Goal: Communication & Community: Answer question/provide support

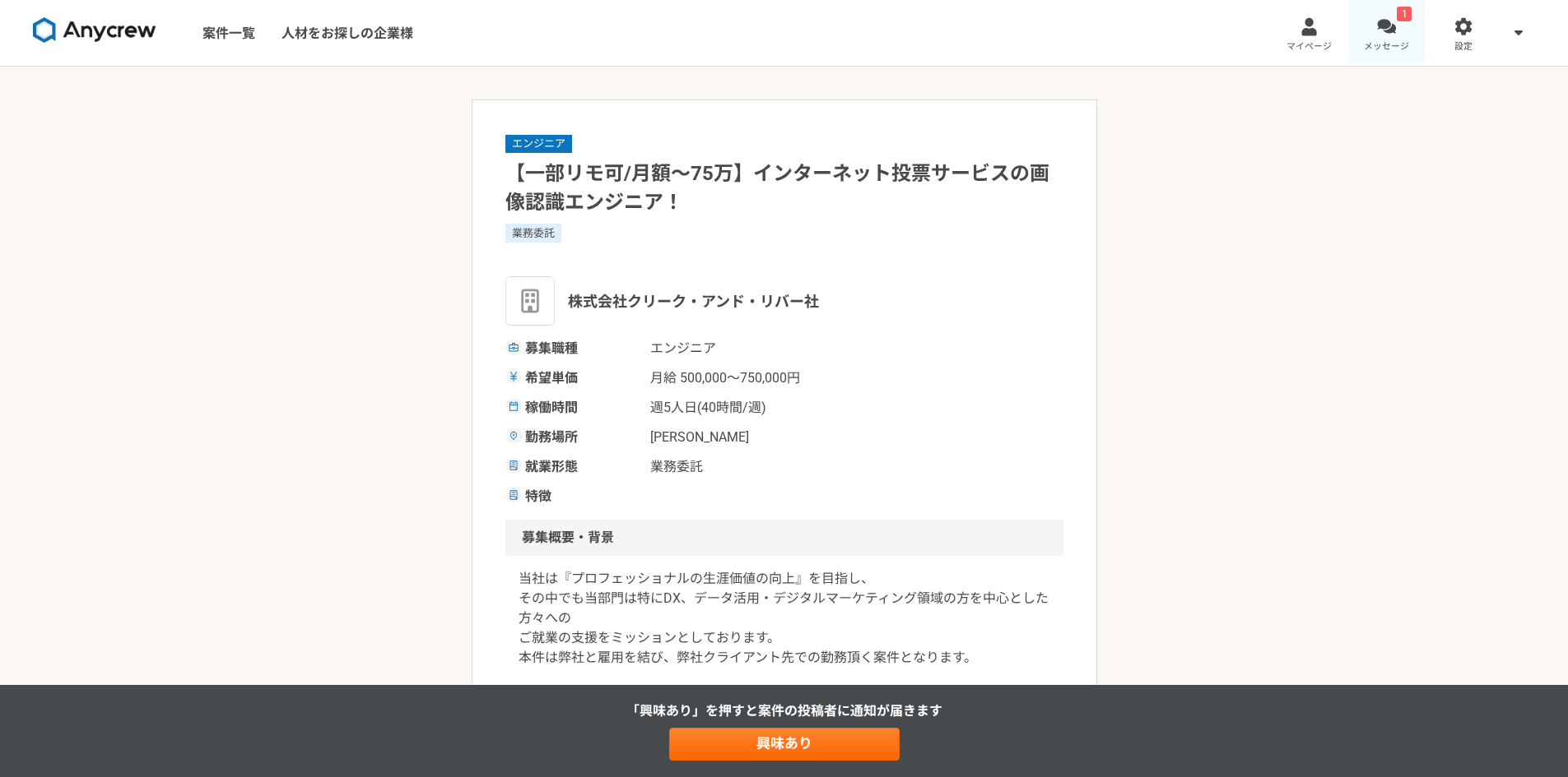
click at [1395, 28] on div at bounding box center [1386, 27] width 19 height 19
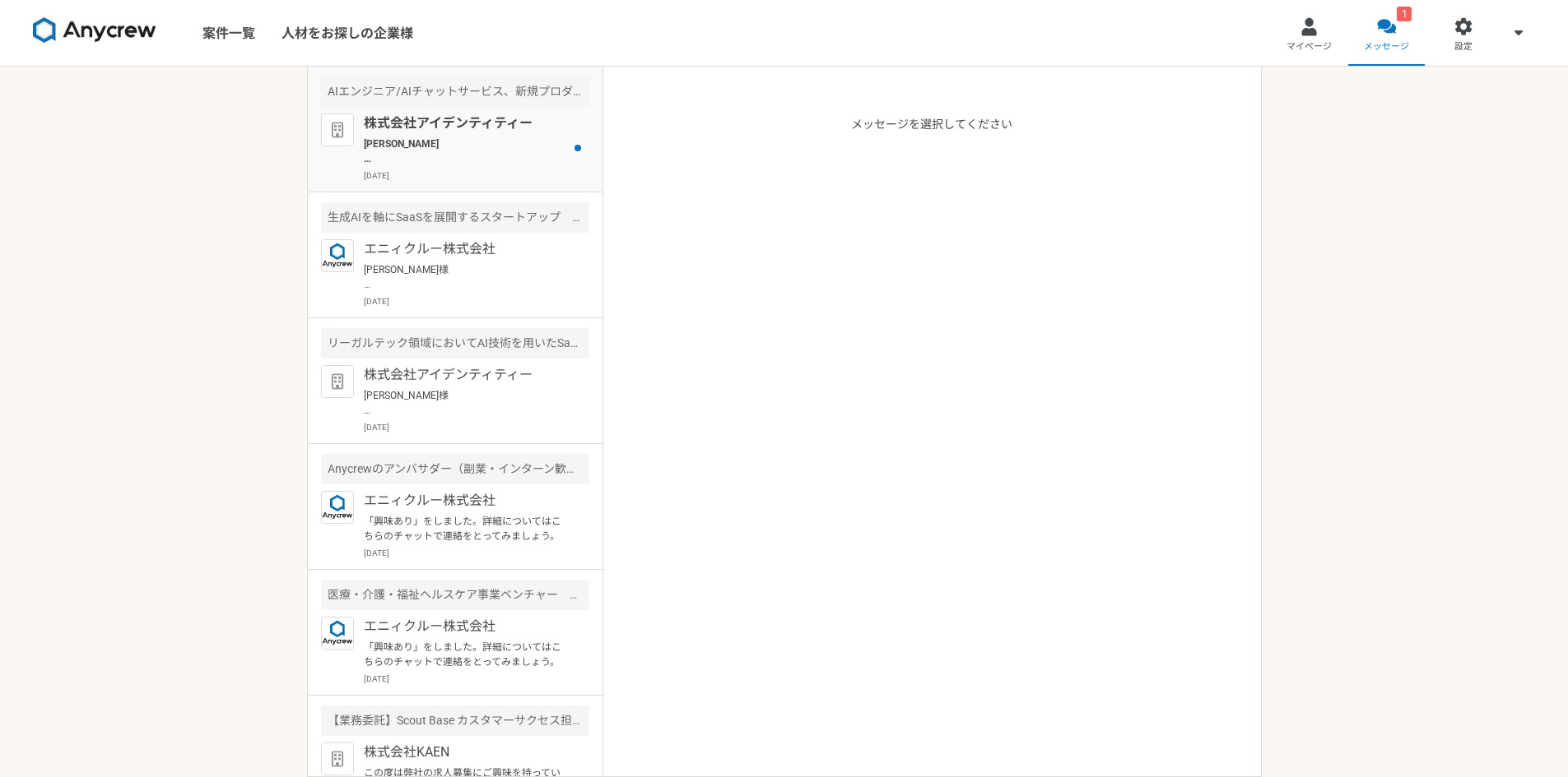
click at [416, 131] on p "株式会社アイデンティティー" at bounding box center [465, 123] width 203 height 20
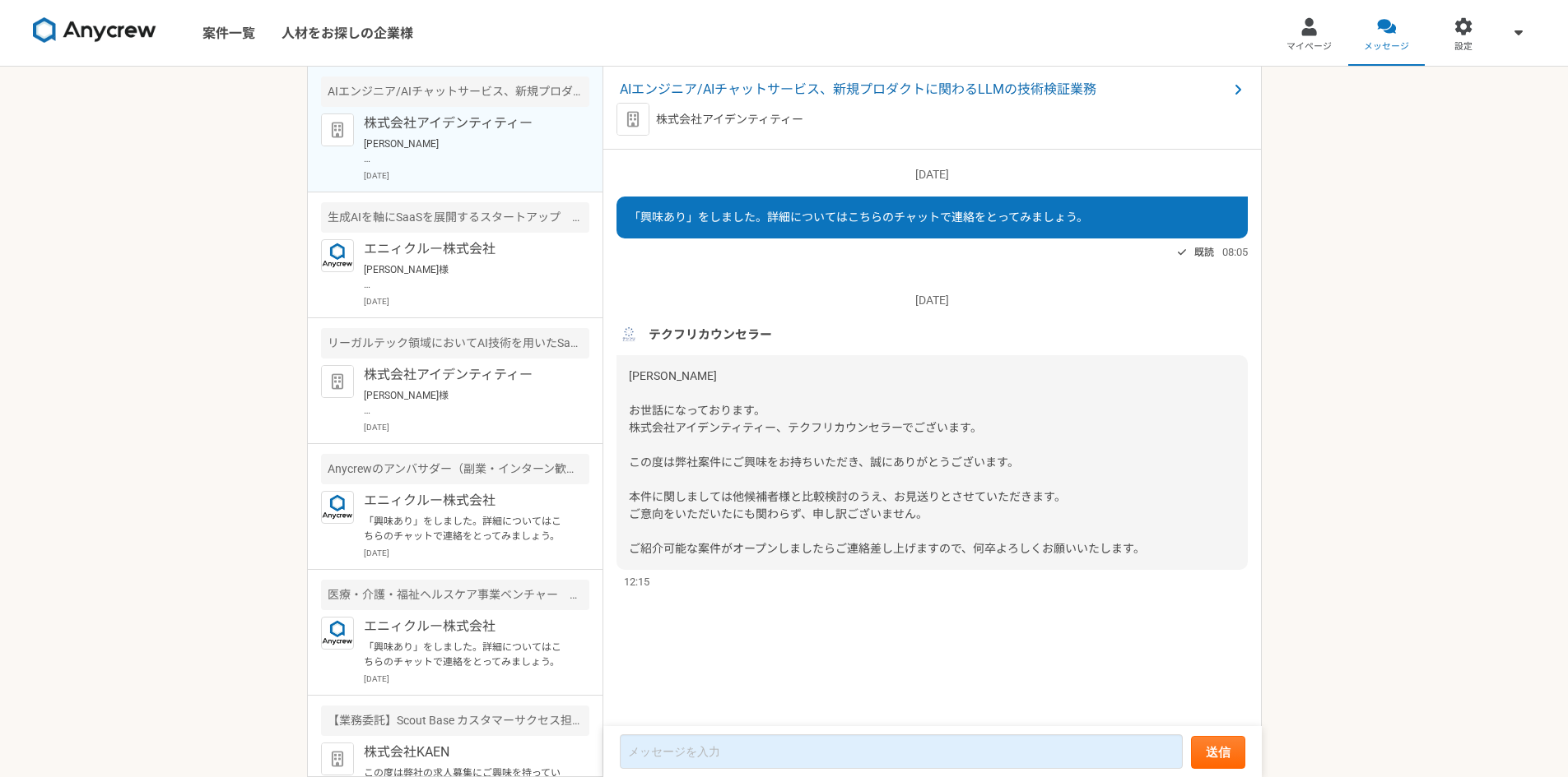
click at [922, 434] on span "[PERSON_NAME] お世話になっております。 株式会社アイデンティティー、テクフリカウンセラーでございます。 この度は弊社案件にご興味をお持ちいただき…" at bounding box center [886, 462] width 516 height 186
click at [750, 85] on span "AIエンジニア/AIチャットサービス、新規プロダクトに関わるLLMの技術検証業務" at bounding box center [924, 90] width 609 height 20
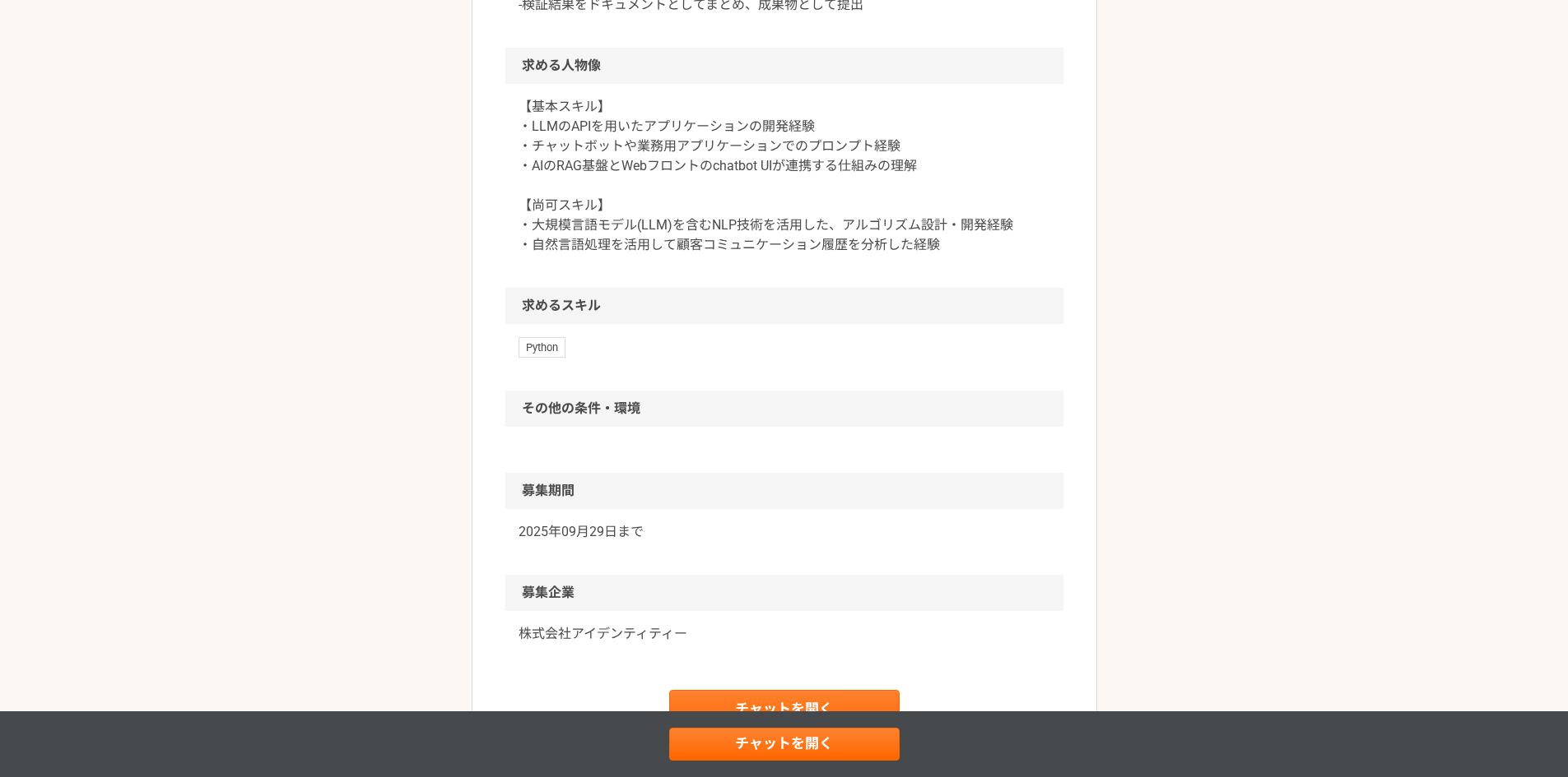
scroll to position [822, 0]
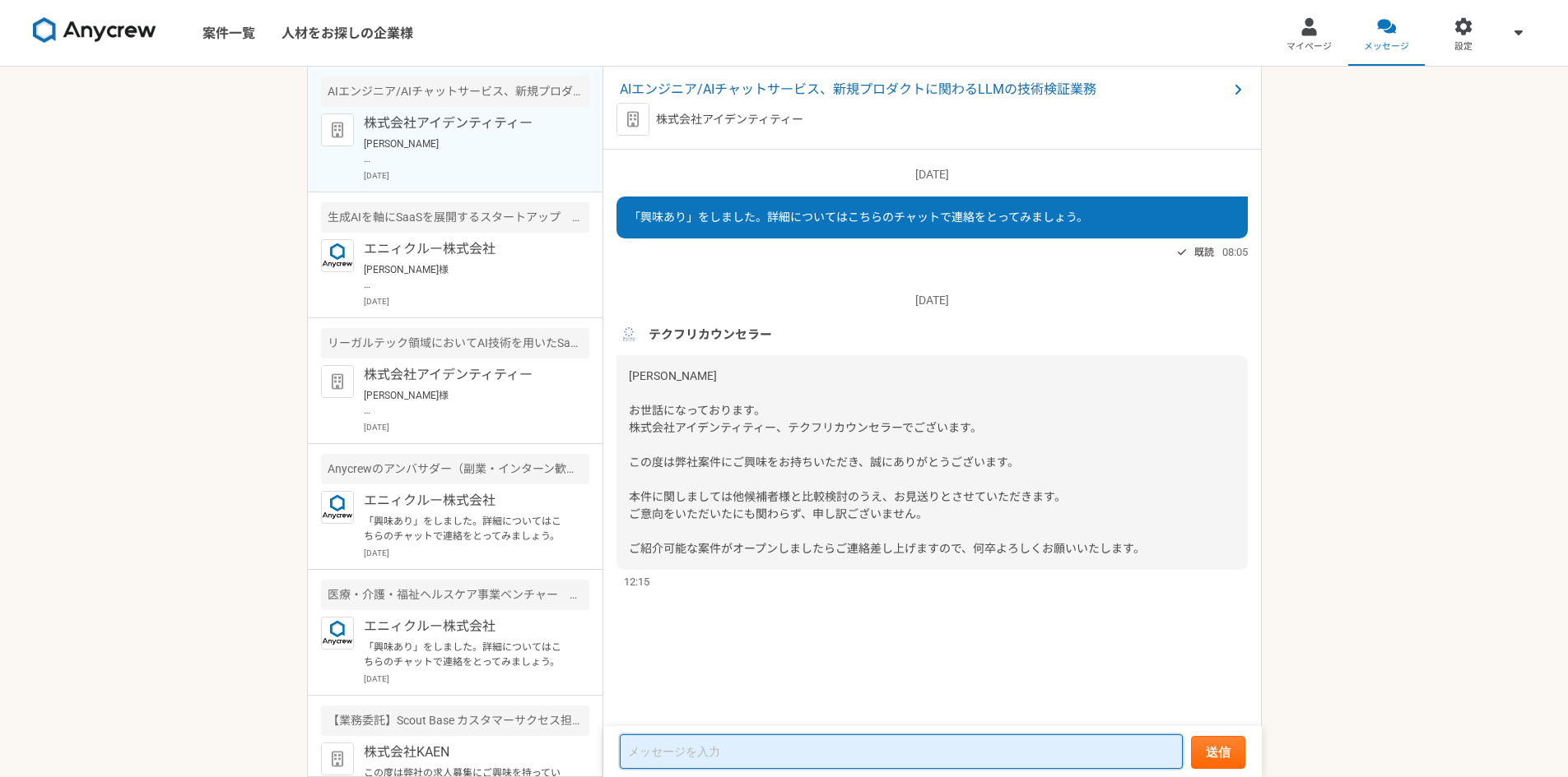
click at [806, 737] on textarea at bounding box center [901, 752] width 563 height 35
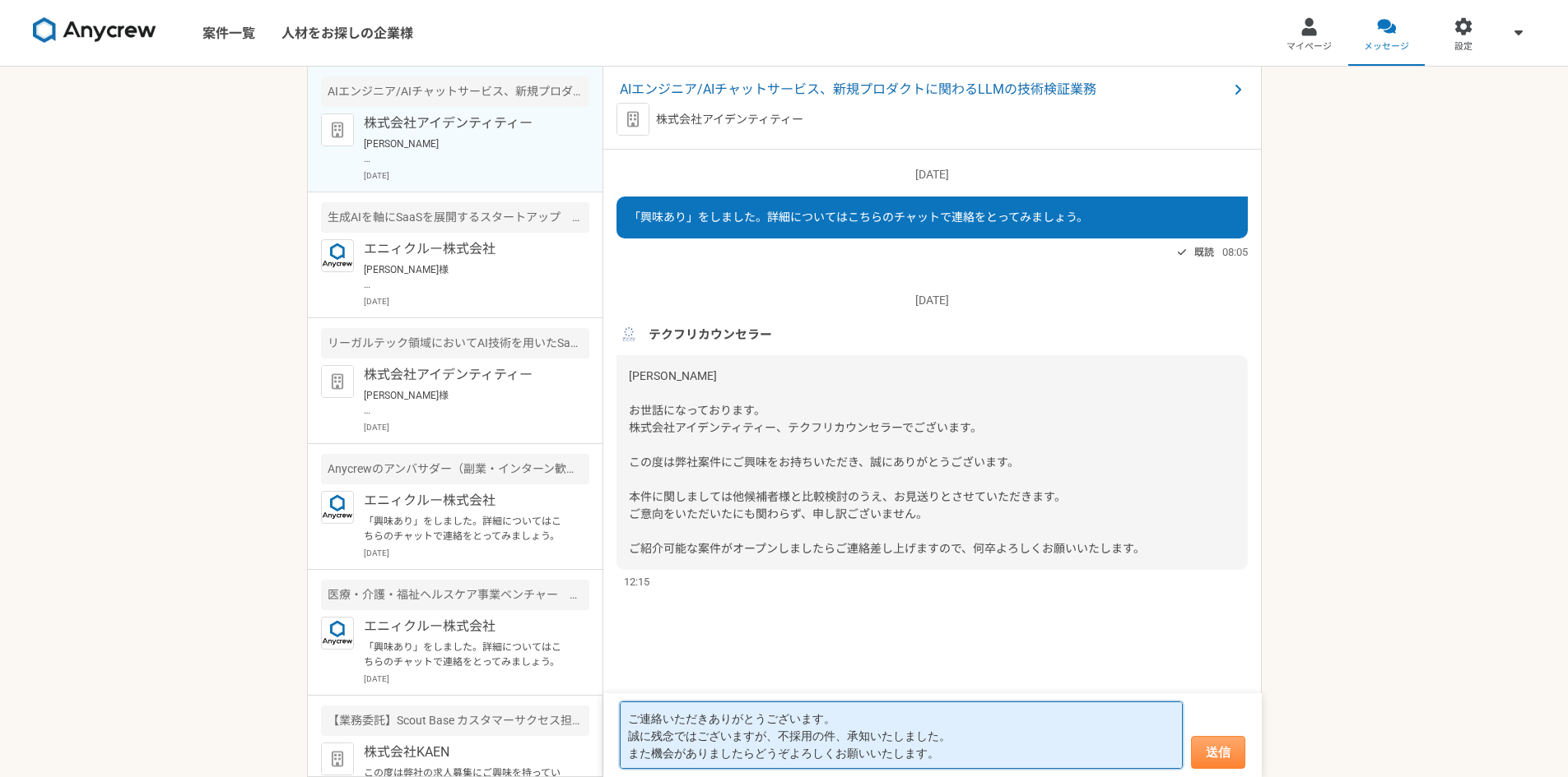
type textarea "ご連絡いただきありがとうございます。 誠に残念ではございますが、不採用の件、承知いたしました。 また機会がありましたらどうぞよろしくお願いいたします。"
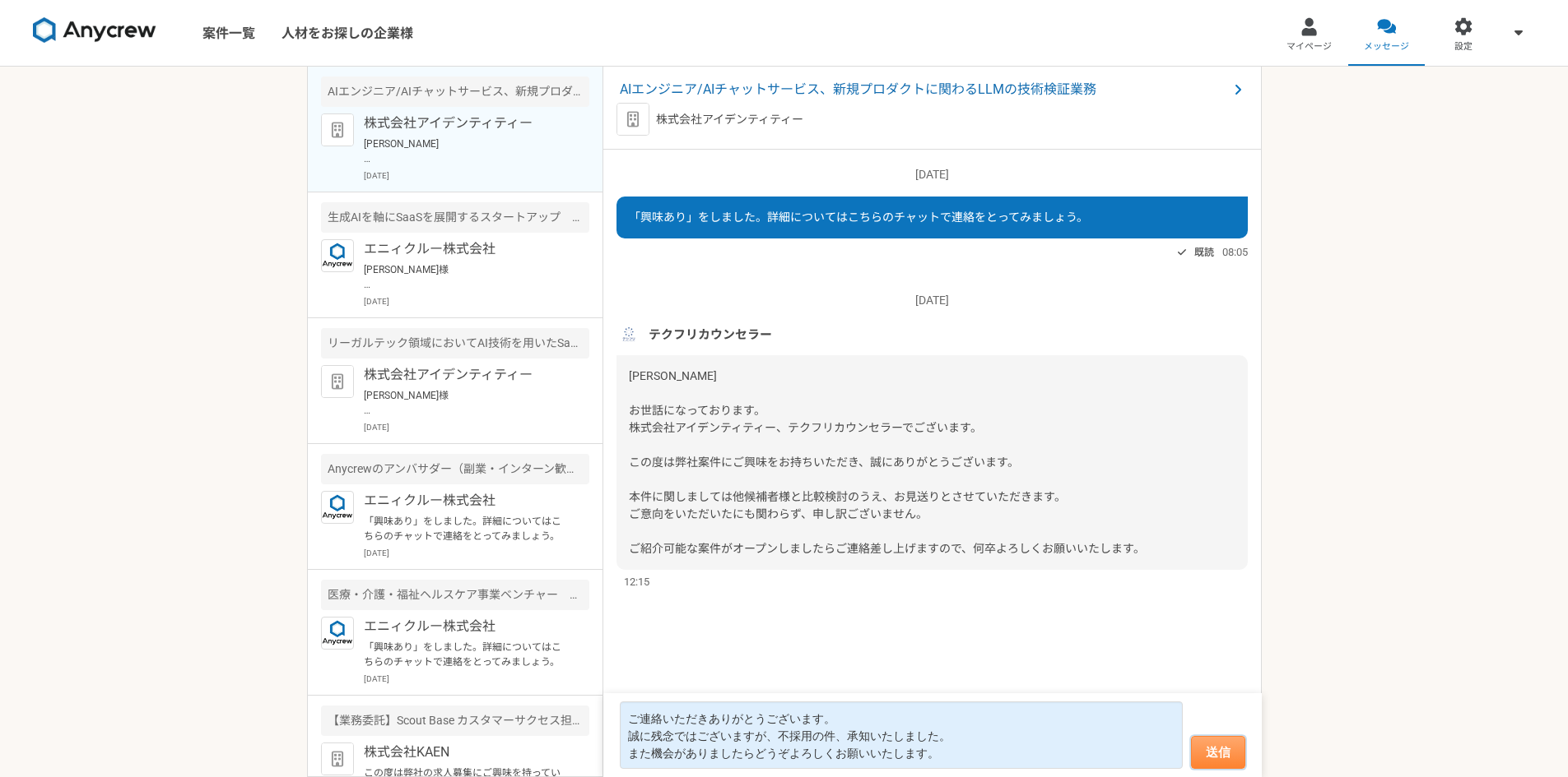
click at [1238, 751] on button "送信" at bounding box center [1218, 753] width 54 height 33
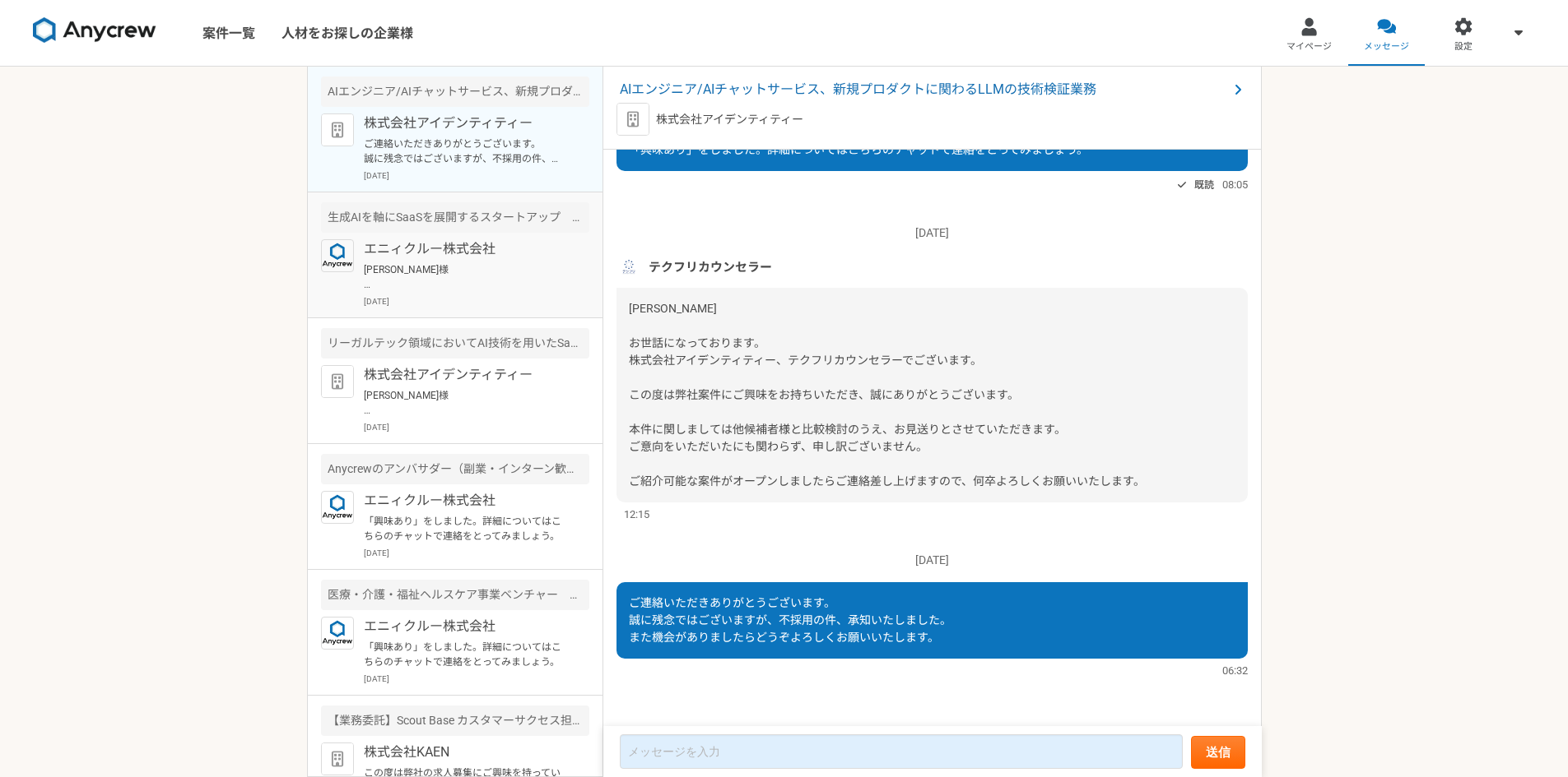
click at [434, 262] on div "エニィクルー株式会社 [PERSON_NAME]様 Anycrewの[PERSON_NAME]と申します。 案件にご興味をお持ちいただきありがとうございます。…" at bounding box center [476, 273] width 225 height 68
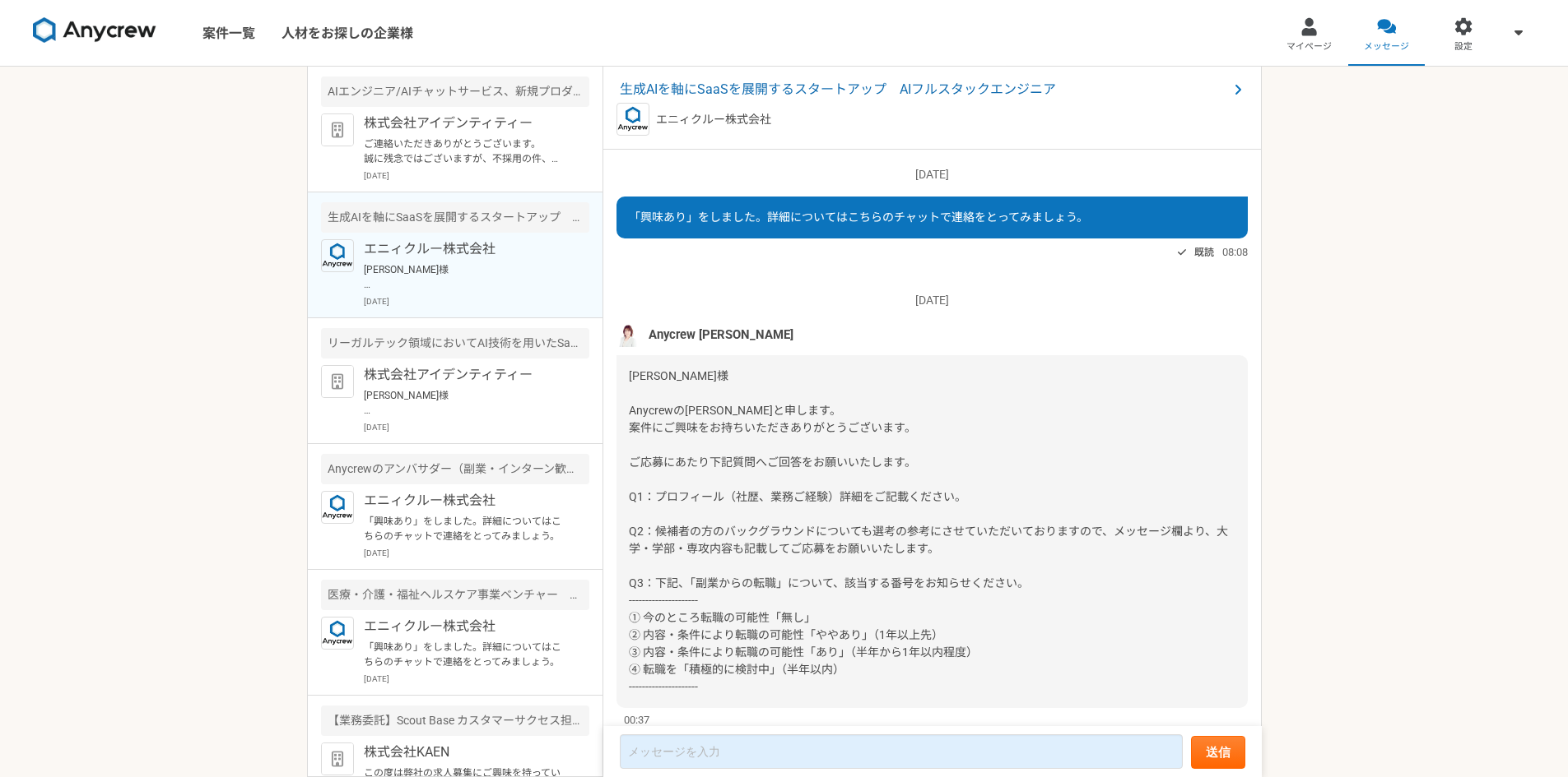
scroll to position [50, 0]
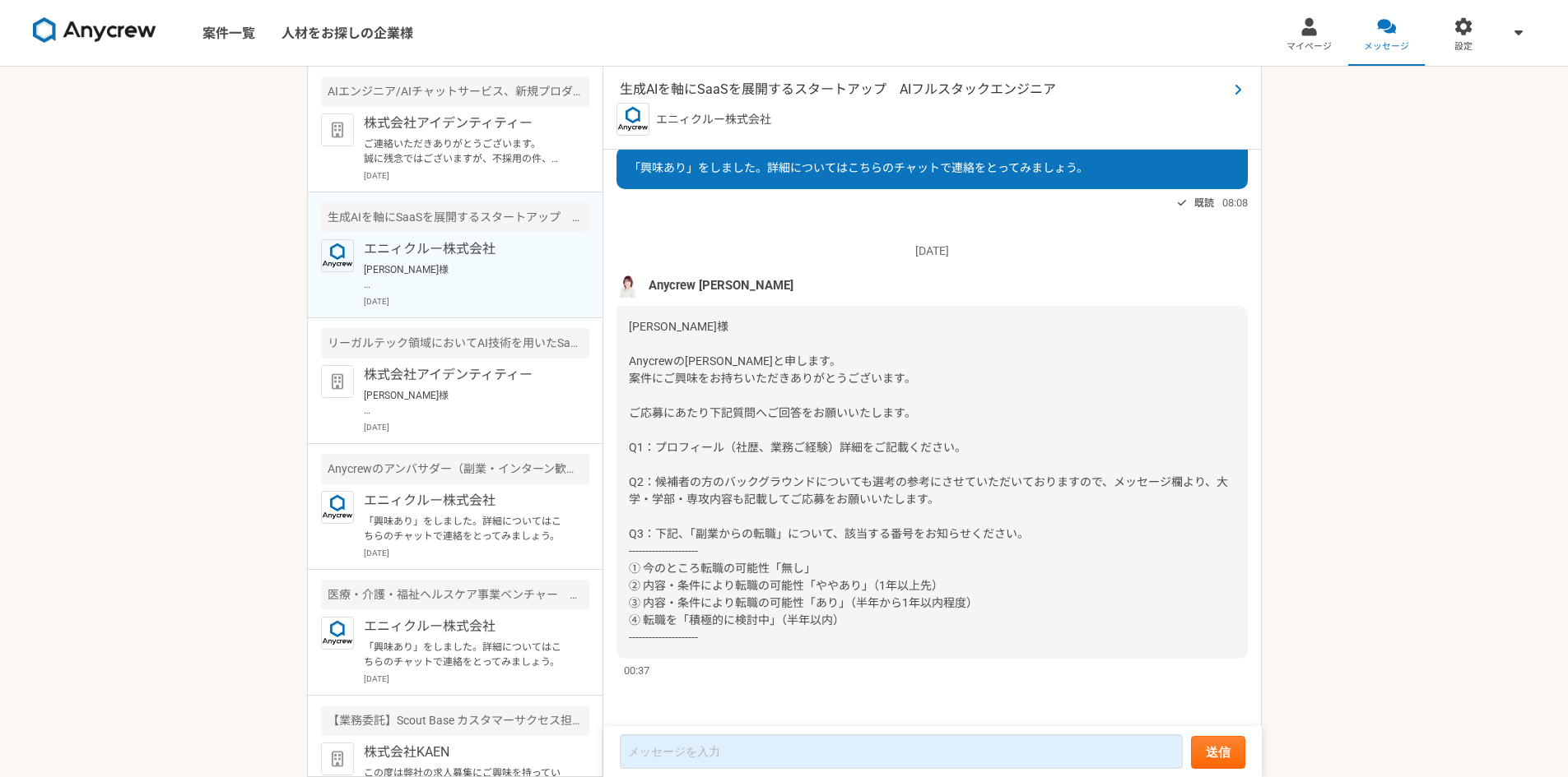
click at [961, 90] on span "生成AIを軸にSaaSを展開するスタートアップ　AIフルスタックエンジニア" at bounding box center [924, 90] width 609 height 20
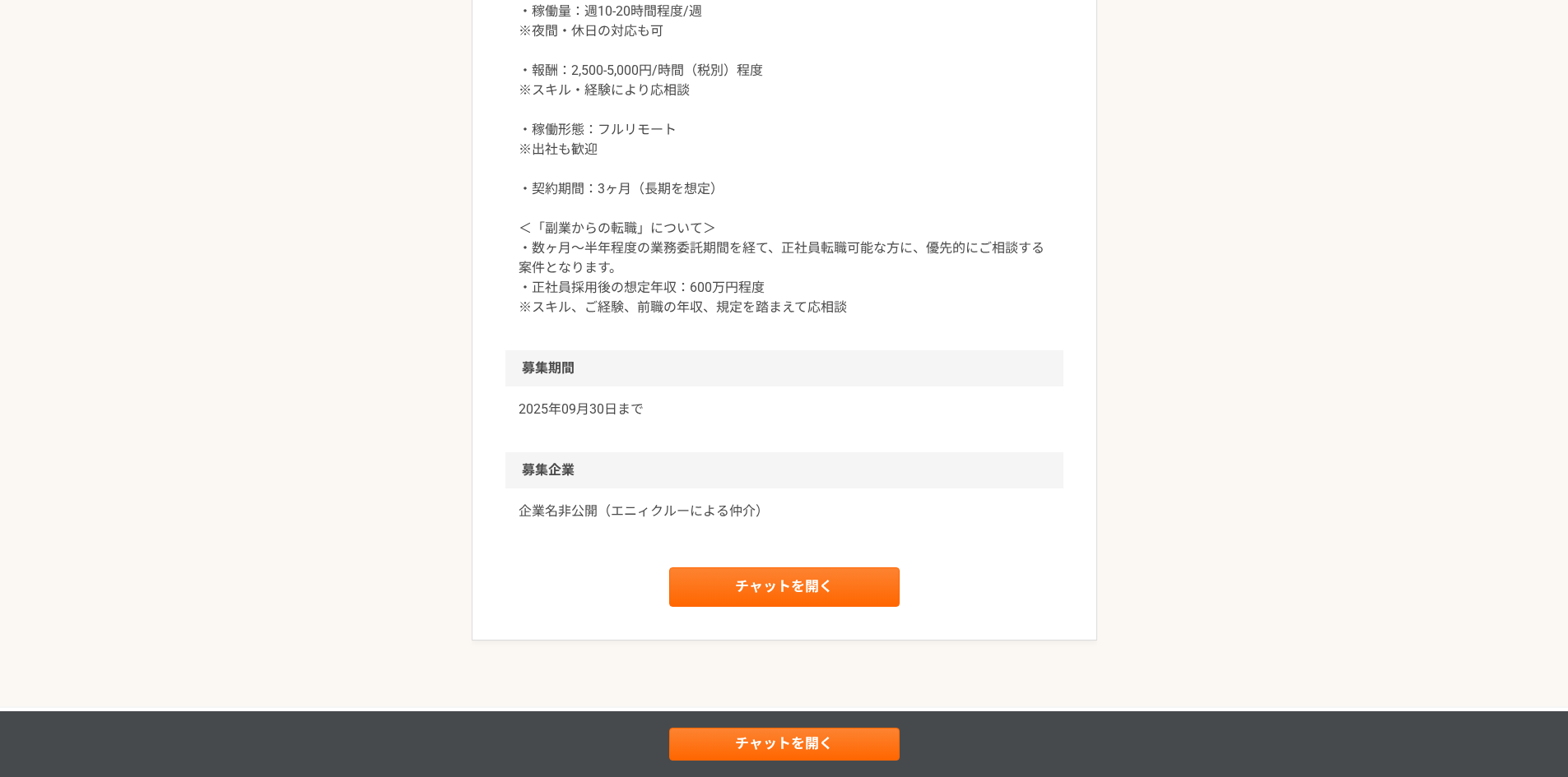
scroll to position [1974, 0]
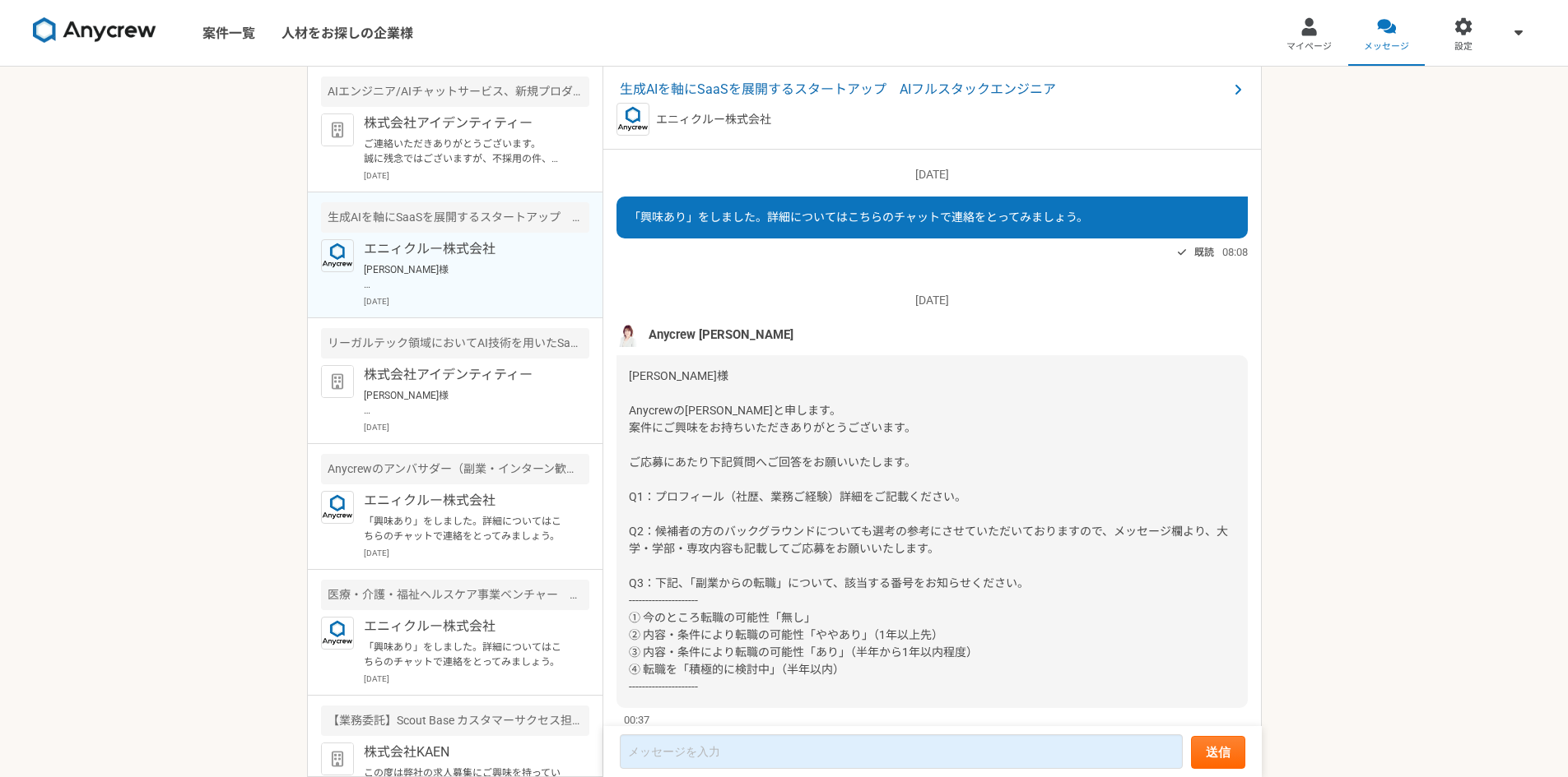
scroll to position [50, 0]
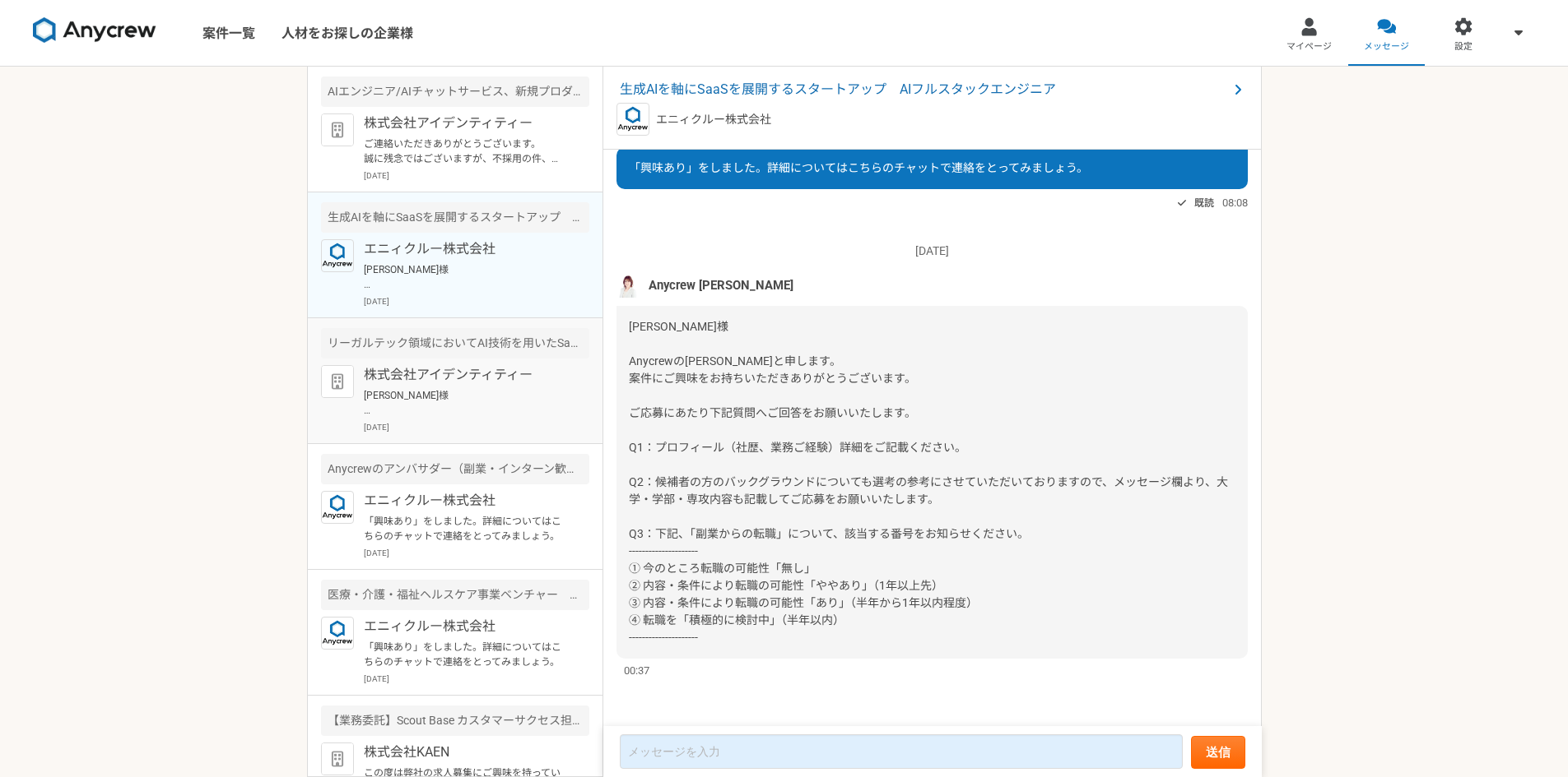
click at [510, 402] on p "[PERSON_NAME]様 お世話になっております。 株式会社アイデンティティーでございます。 ご連絡ありがとうございます。 承知いたしました。 それでは今…" at bounding box center [465, 403] width 203 height 30
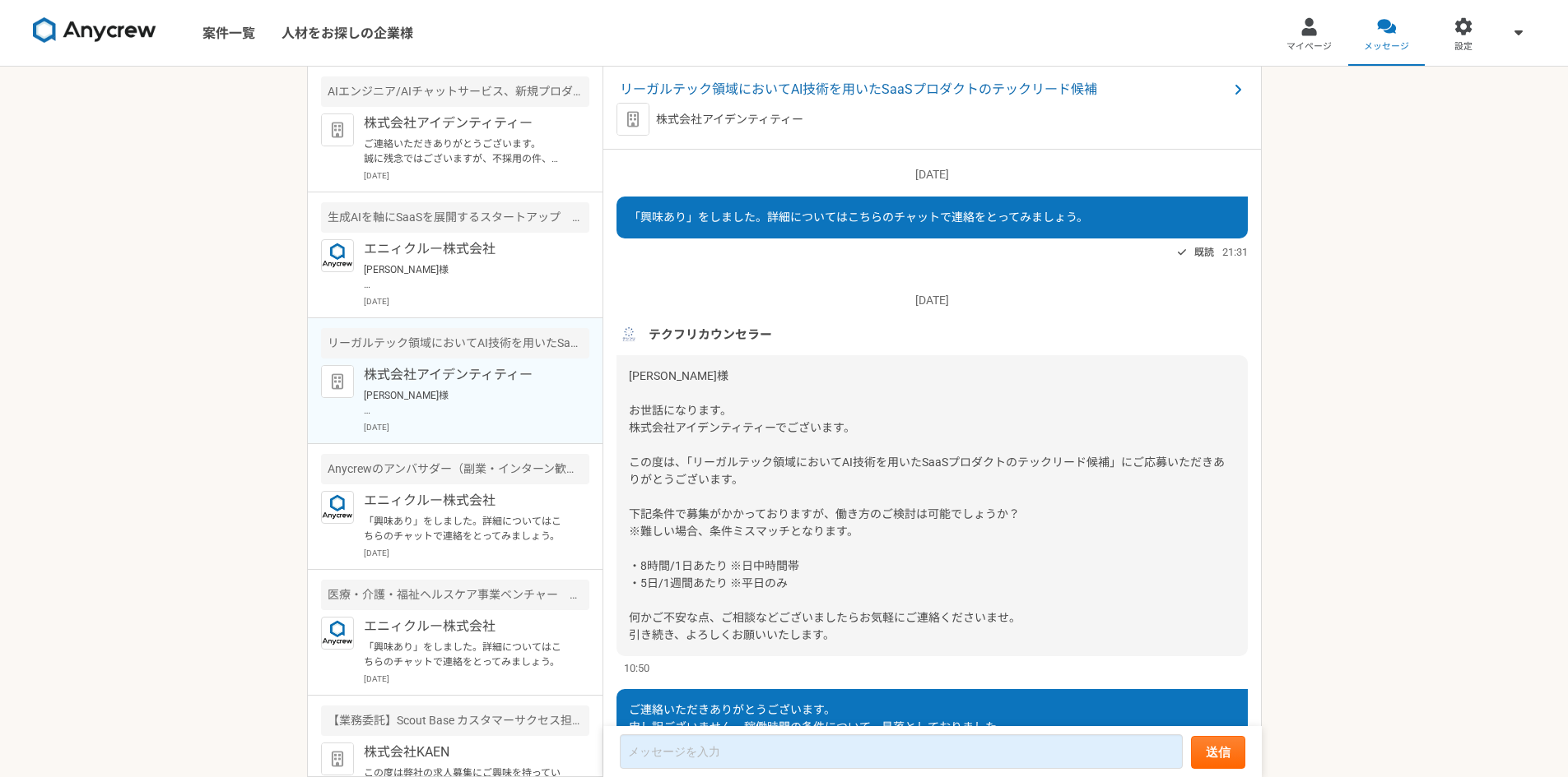
scroll to position [409, 0]
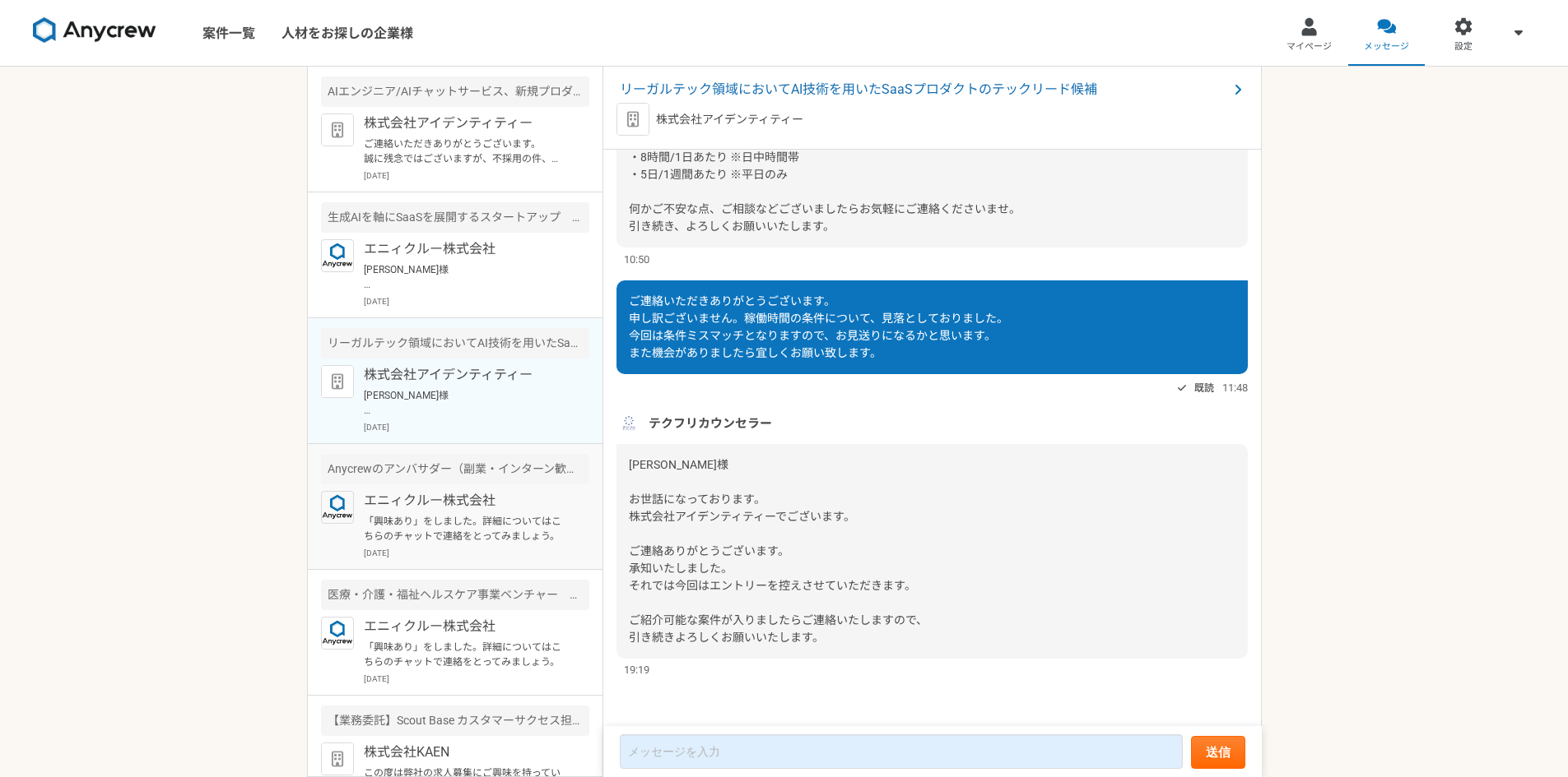
click at [413, 528] on p "「興味あり」をしました。詳細についてはこちらのチャットで連絡をとってみましょう。" at bounding box center [465, 529] width 203 height 30
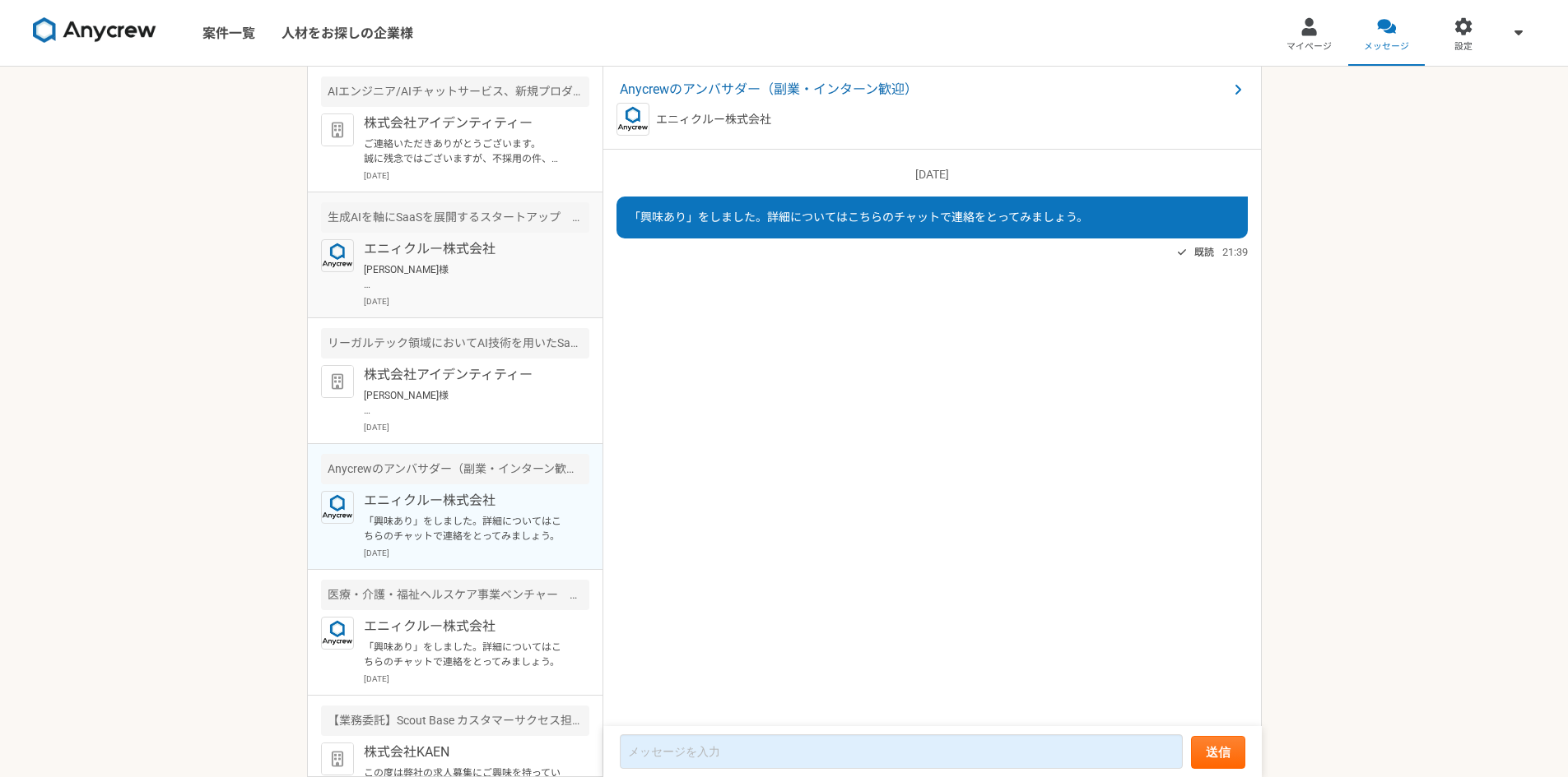
click at [474, 286] on p "[PERSON_NAME]様 Anycrewの[PERSON_NAME]と申します。 案件にご興味をお持ちいただきありがとうございます。 ご応募にあたり下記質…" at bounding box center [465, 278] width 203 height 30
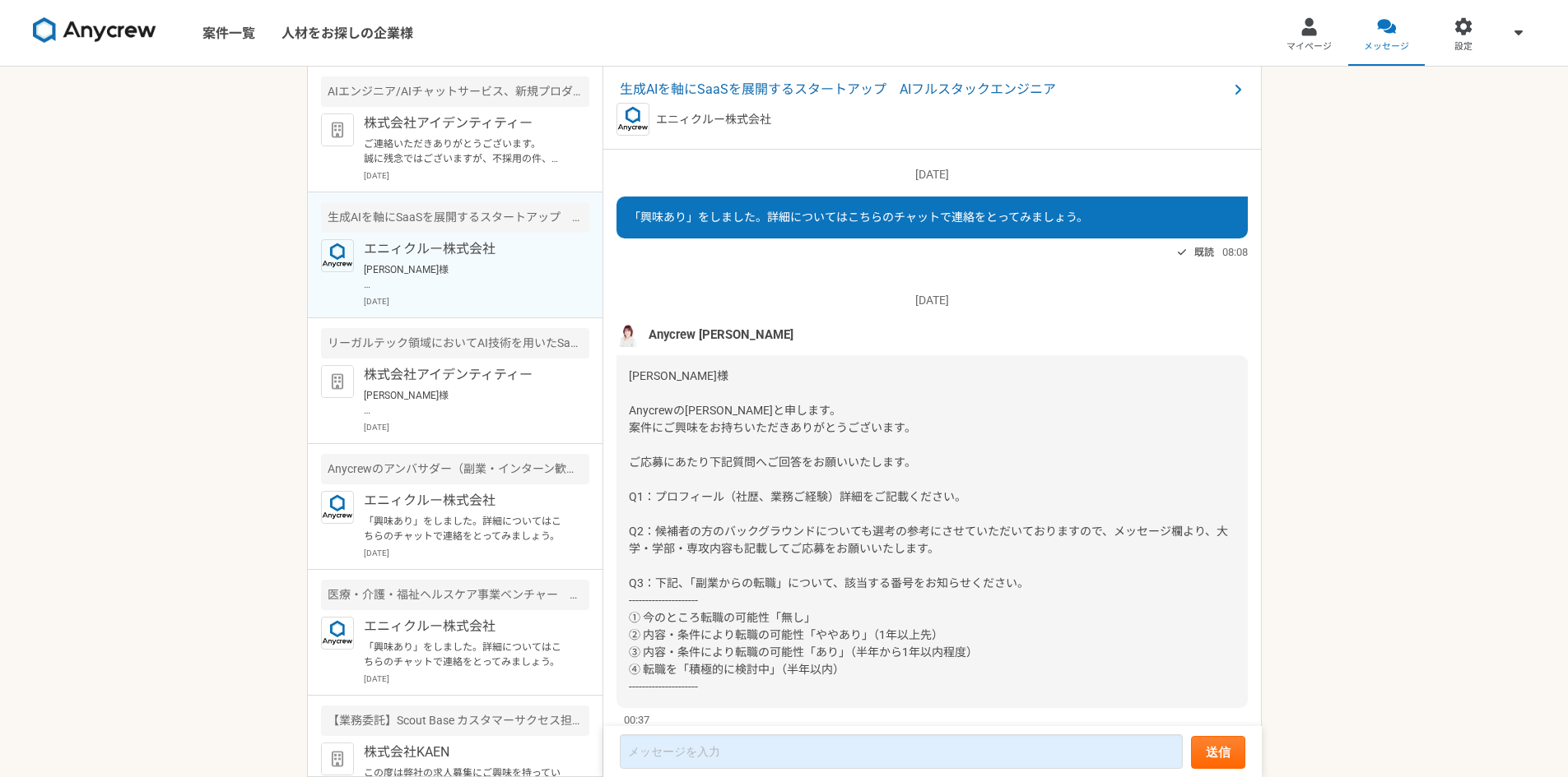
scroll to position [50, 0]
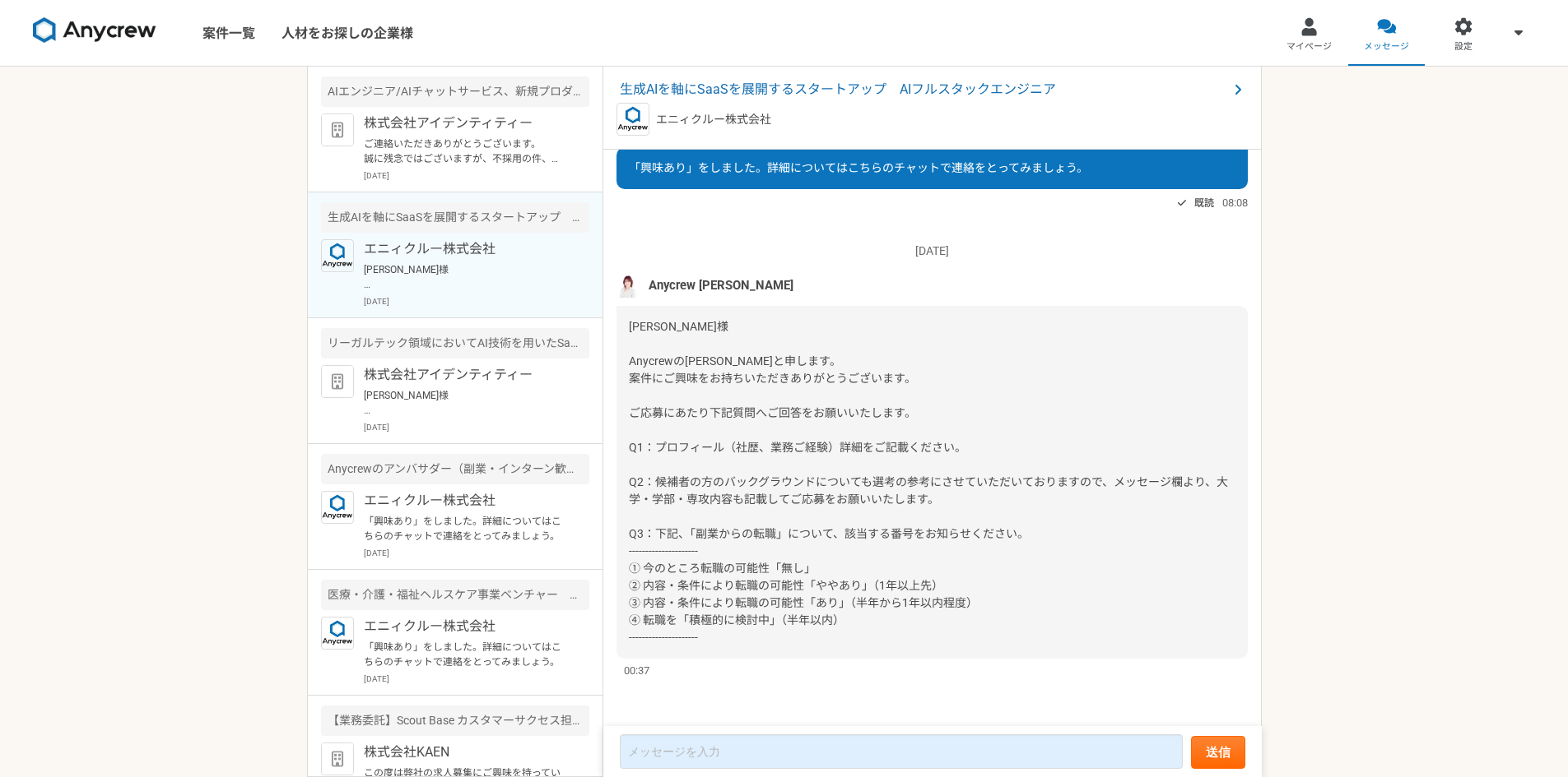
click at [880, 157] on div "「興味あり」をしました。詳細についてはこちらのチャットで連絡をとってみましょう。" at bounding box center [932, 168] width 631 height 42
click at [880, 158] on div "「興味あり」をしました。詳細についてはこちらのチャットで連絡をとってみましょう。" at bounding box center [932, 168] width 631 height 42
click at [773, 118] on div "エニィクルー株式会社" at bounding box center [932, 119] width 631 height 33
click at [783, 83] on span "生成AIを軸にSaaSを展開するスタートアップ　AIフルスタックエンジニア" at bounding box center [924, 90] width 609 height 20
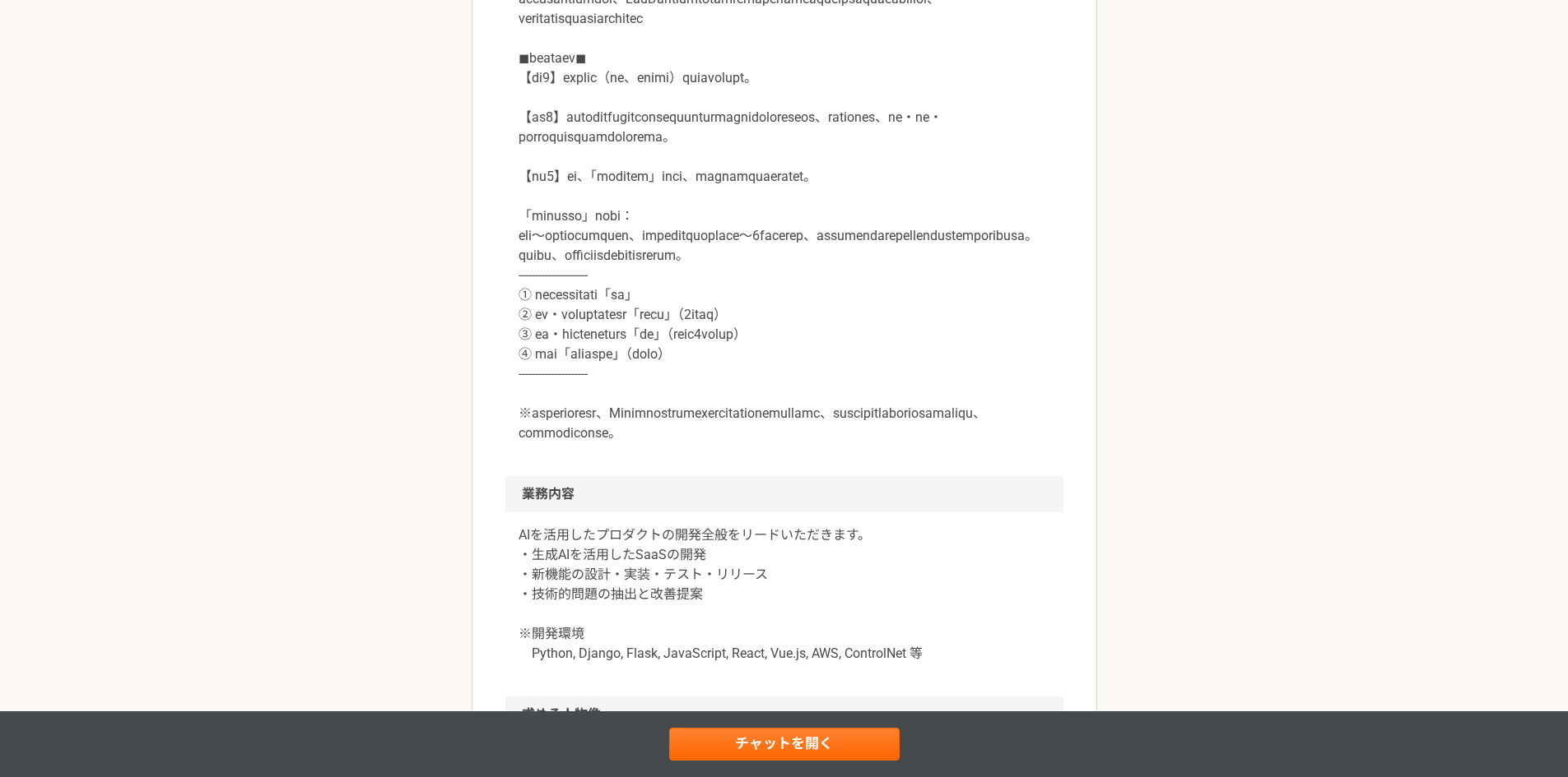
scroll to position [822, 0]
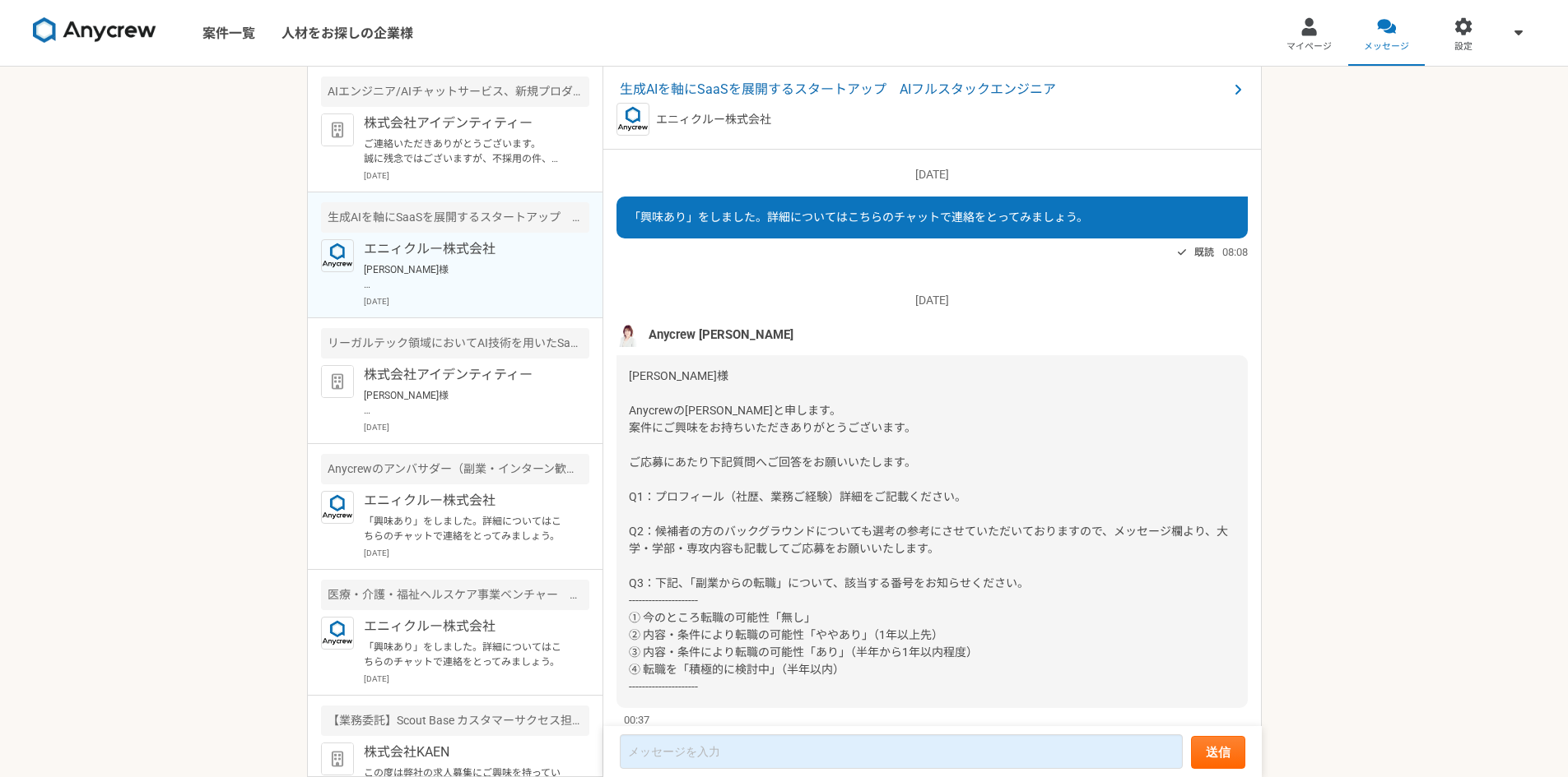
scroll to position [50, 0]
